Goal: Task Accomplishment & Management: Use online tool/utility

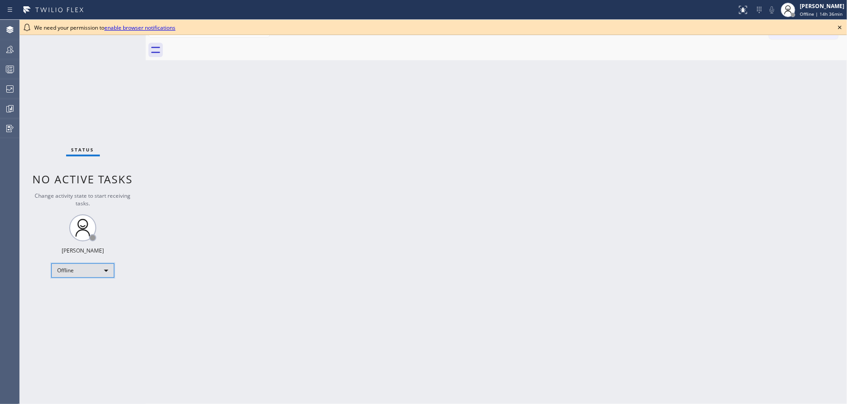
click at [95, 271] on div "Offline" at bounding box center [82, 270] width 63 height 14
click at [98, 290] on li "Available" at bounding box center [82, 293] width 61 height 11
click at [839, 29] on icon at bounding box center [839, 27] width 11 height 11
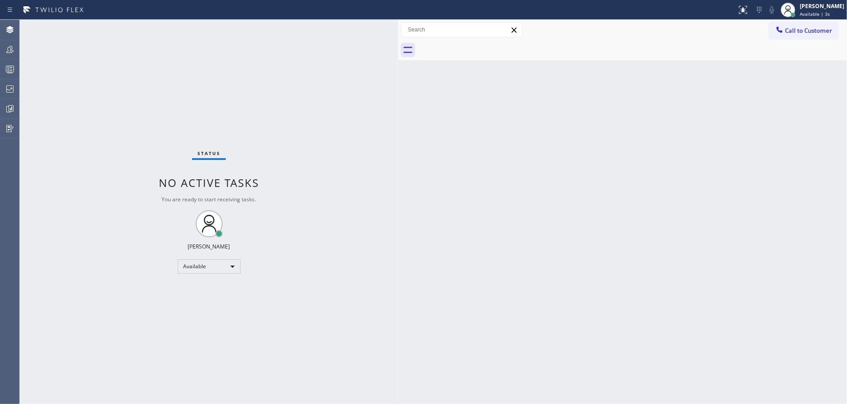
drag, startPoint x: 146, startPoint y: 23, endPoint x: 312, endPoint y: 123, distance: 193.6
click at [398, 16] on div "Status report No issues detected If you experience an issue, please download th…" at bounding box center [423, 202] width 847 height 404
click at [197, 265] on div "Available" at bounding box center [209, 266] width 63 height 14
click at [208, 301] on li "Unavailable" at bounding box center [208, 301] width 61 height 11
drag, startPoint x: 3, startPoint y: 71, endPoint x: 128, endPoint y: 7, distance: 140.4
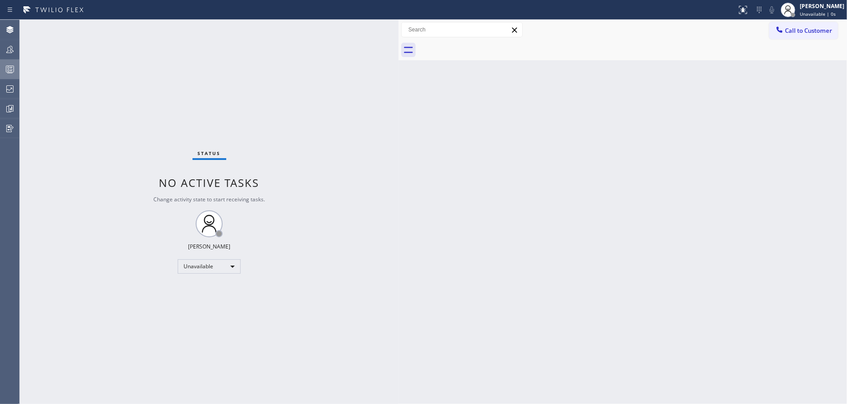
click at [4, 71] on div at bounding box center [10, 69] width 20 height 11
